Goal: Information Seeking & Learning: Learn about a topic

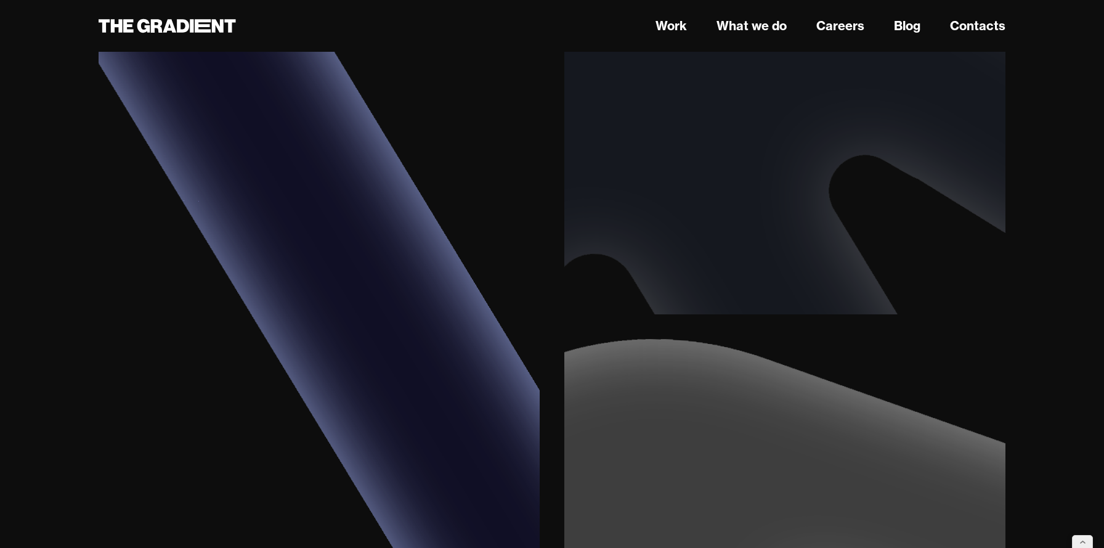
scroll to position [3097, 0]
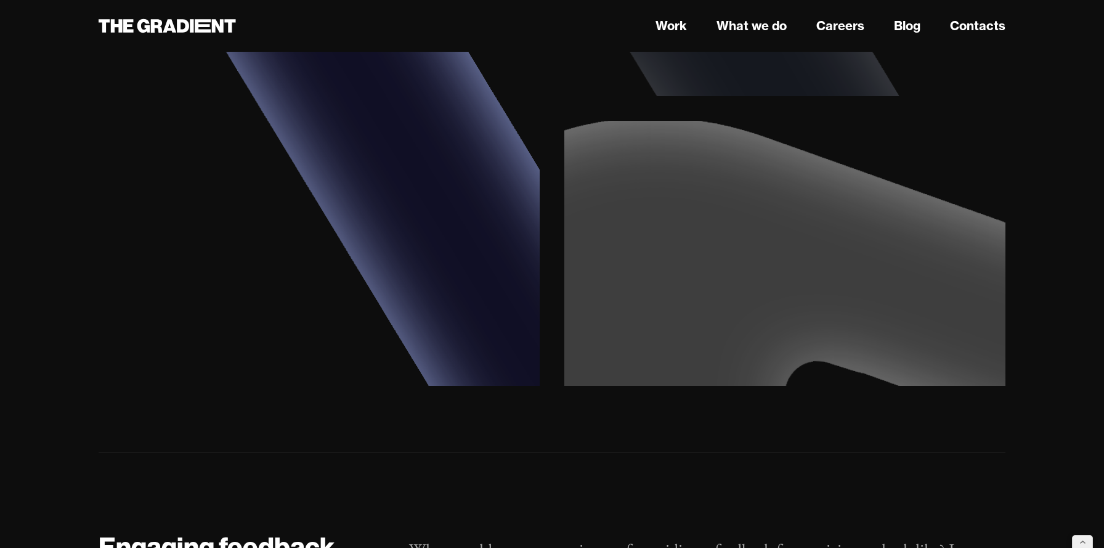
drag, startPoint x: 831, startPoint y: 336, endPoint x: 1048, endPoint y: 376, distance: 221.1
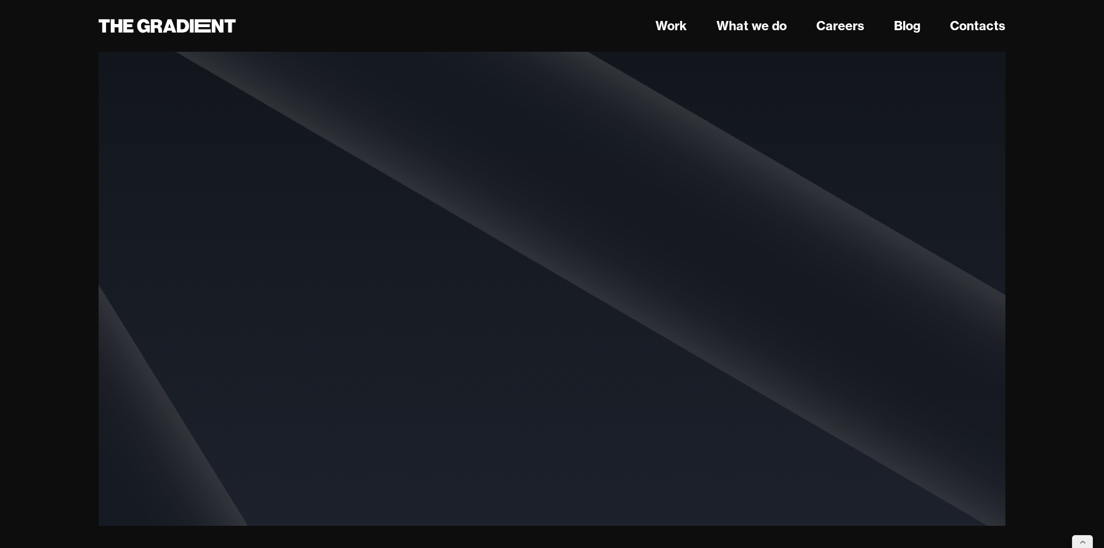
scroll to position [4989, 0]
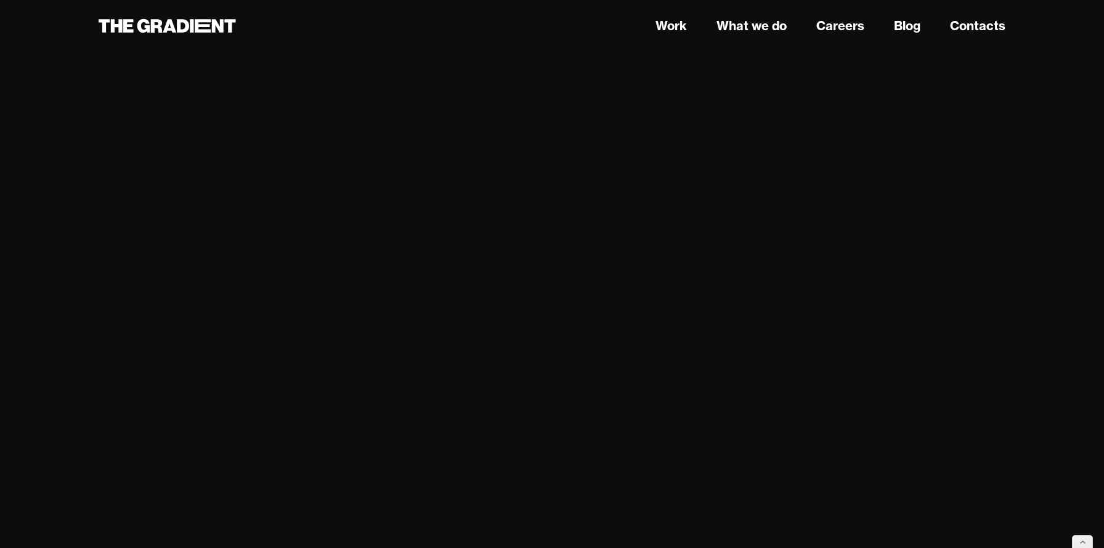
scroll to position [7811, 0]
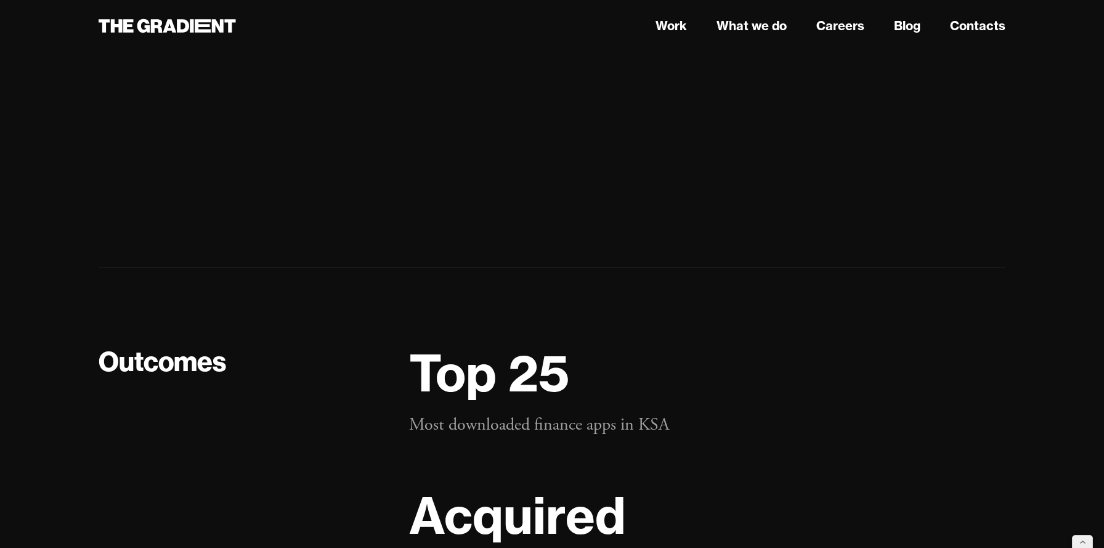
scroll to position [23642, 0]
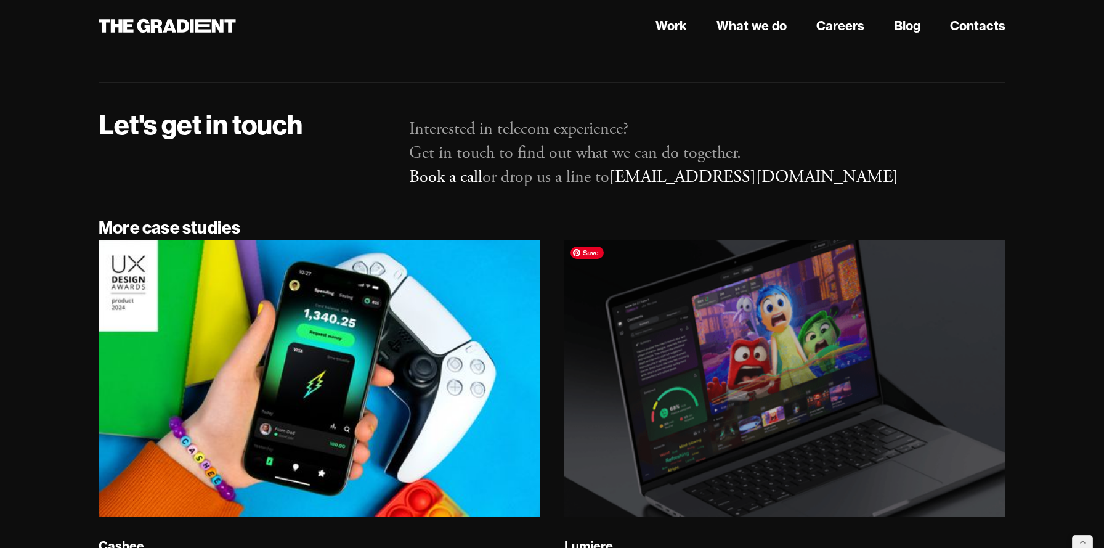
scroll to position [9601, 0]
